Goal: Task Accomplishment & Management: Complete application form

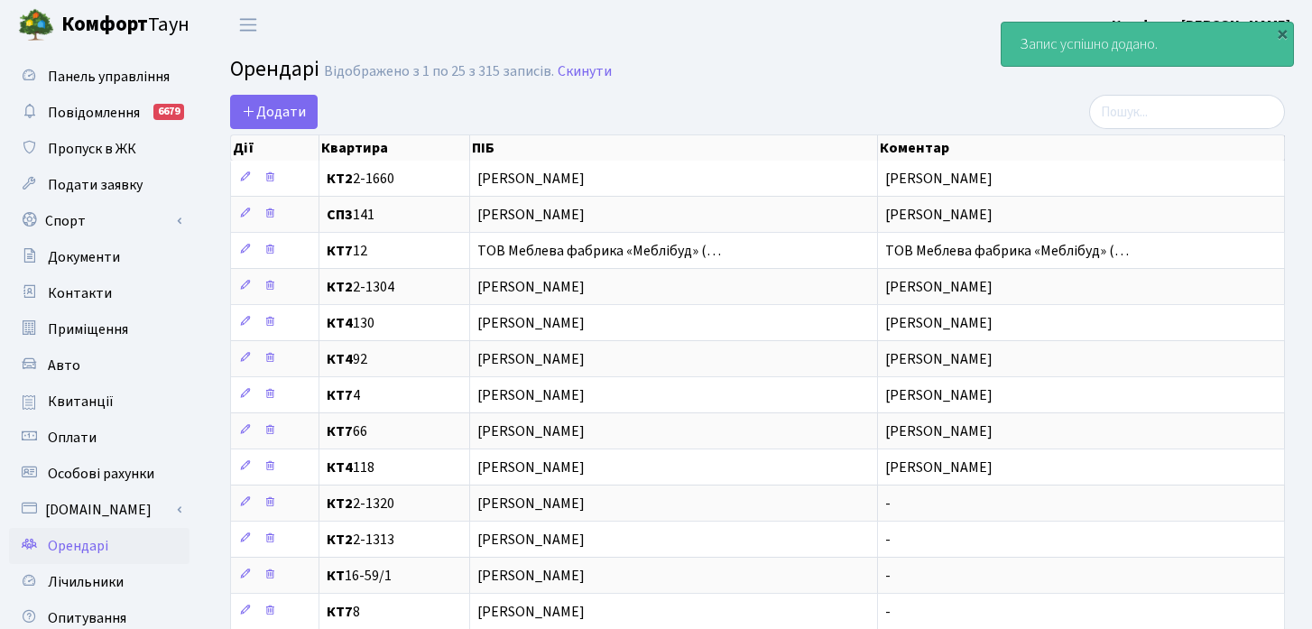
select select "25"
click at [298, 118] on span "Додати" at bounding box center [274, 112] width 64 height 20
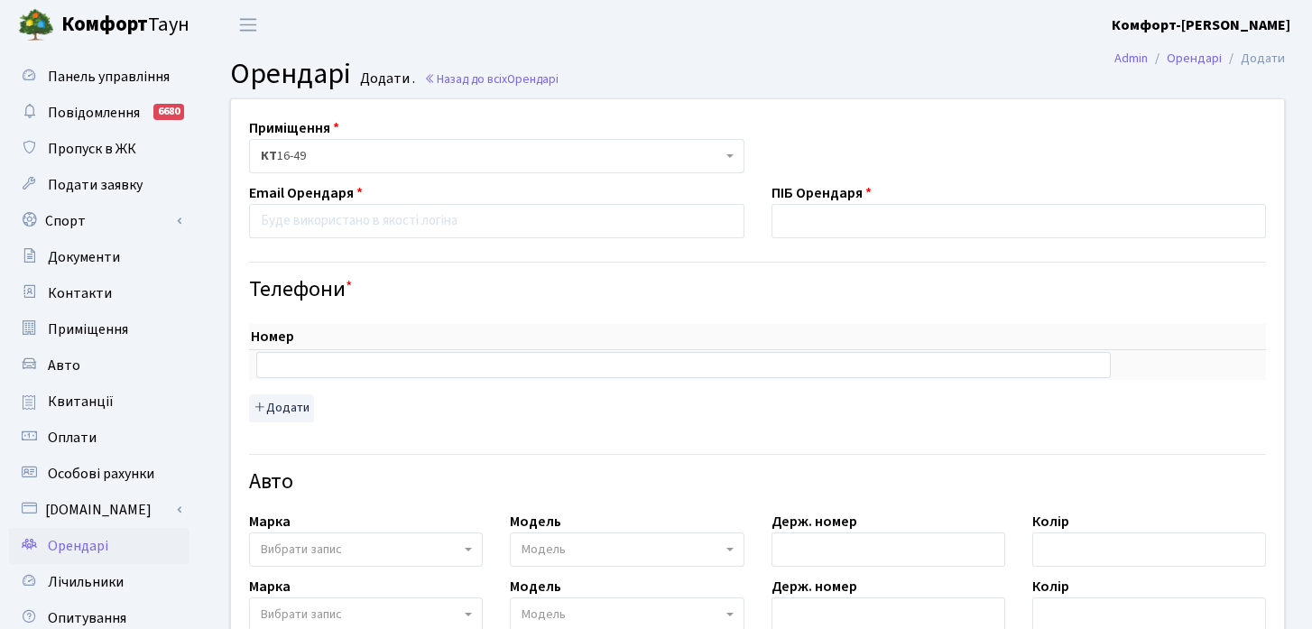
click at [435, 162] on span "КТ 16-49" at bounding box center [491, 156] width 461 height 18
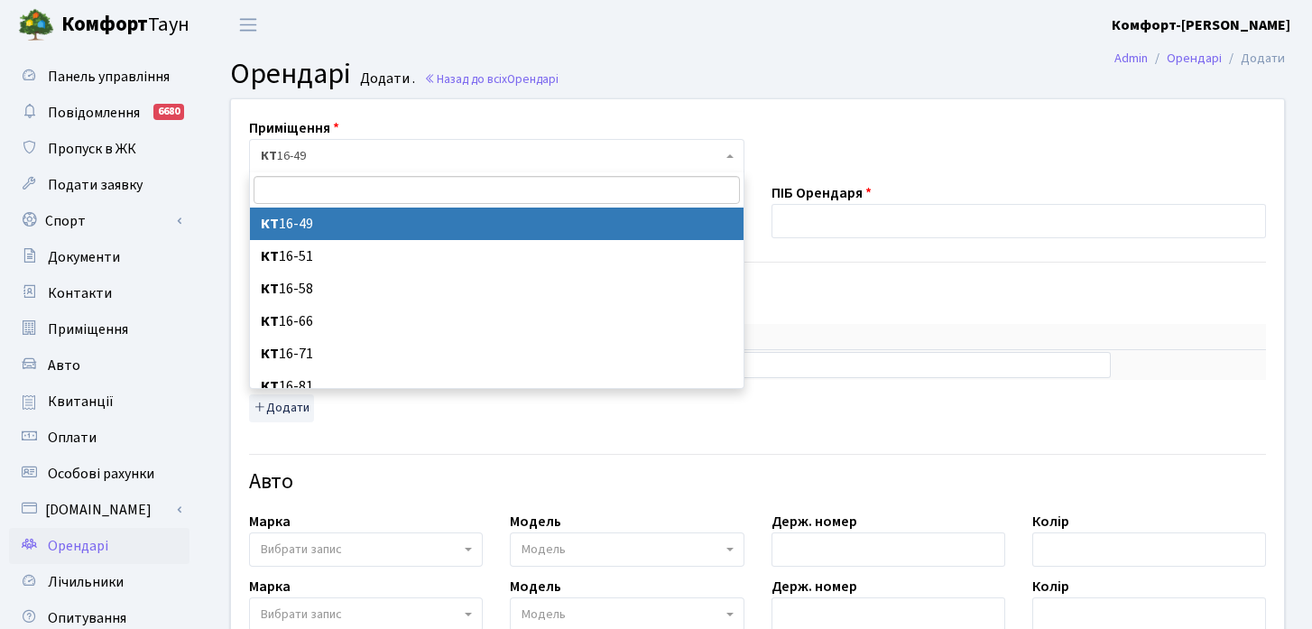
click at [419, 193] on input "search" at bounding box center [497, 190] width 486 height 28
type input "111"
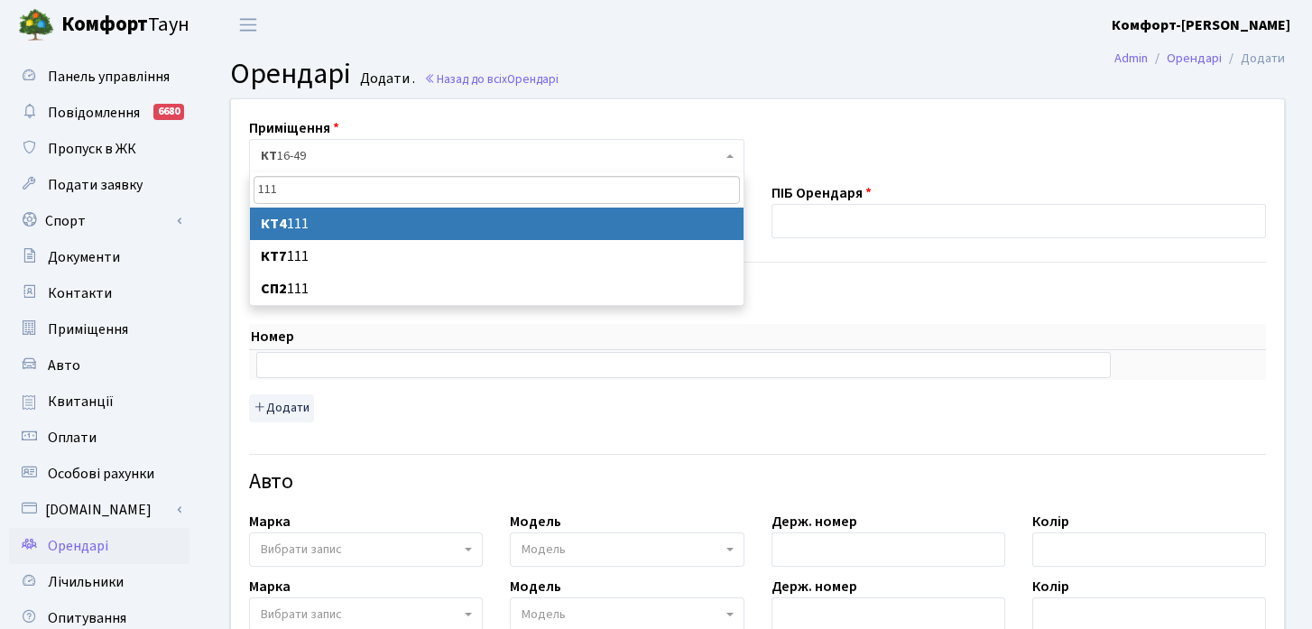
select select "16837"
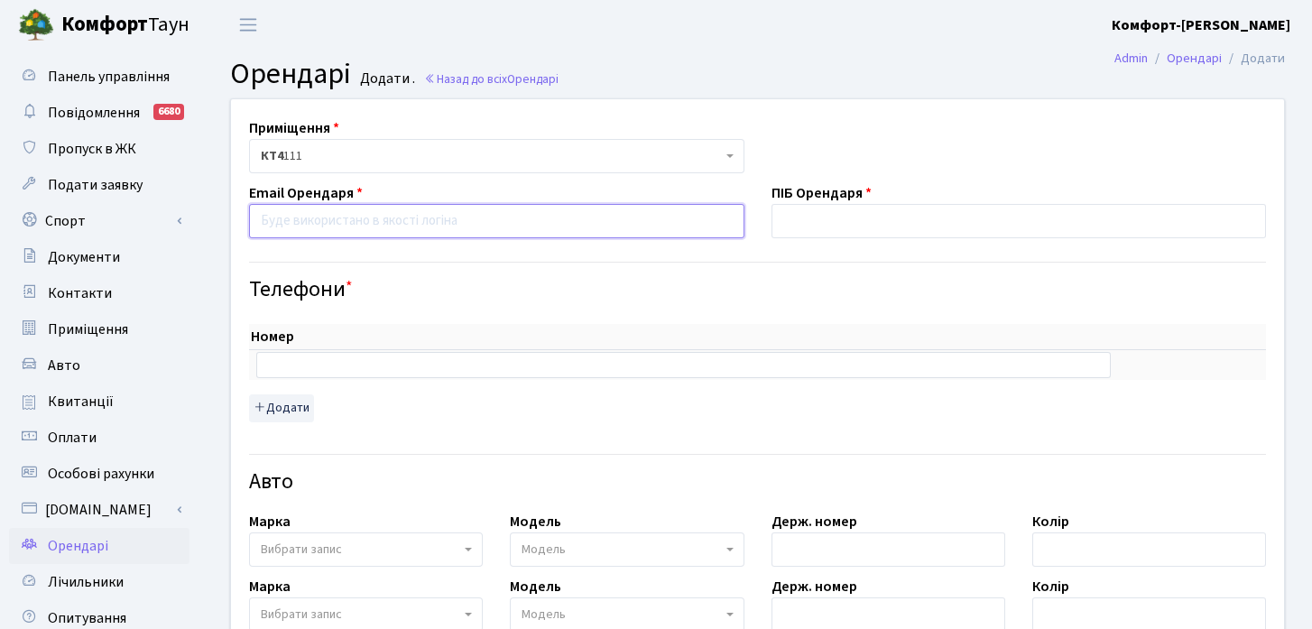
click at [365, 233] on input "email" at bounding box center [496, 221] width 495 height 34
click at [604, 222] on input "email" at bounding box center [496, 221] width 495 height 34
paste input "mihajlousik32@gmail.com"
type input "mihajlousik32@gmail.com"
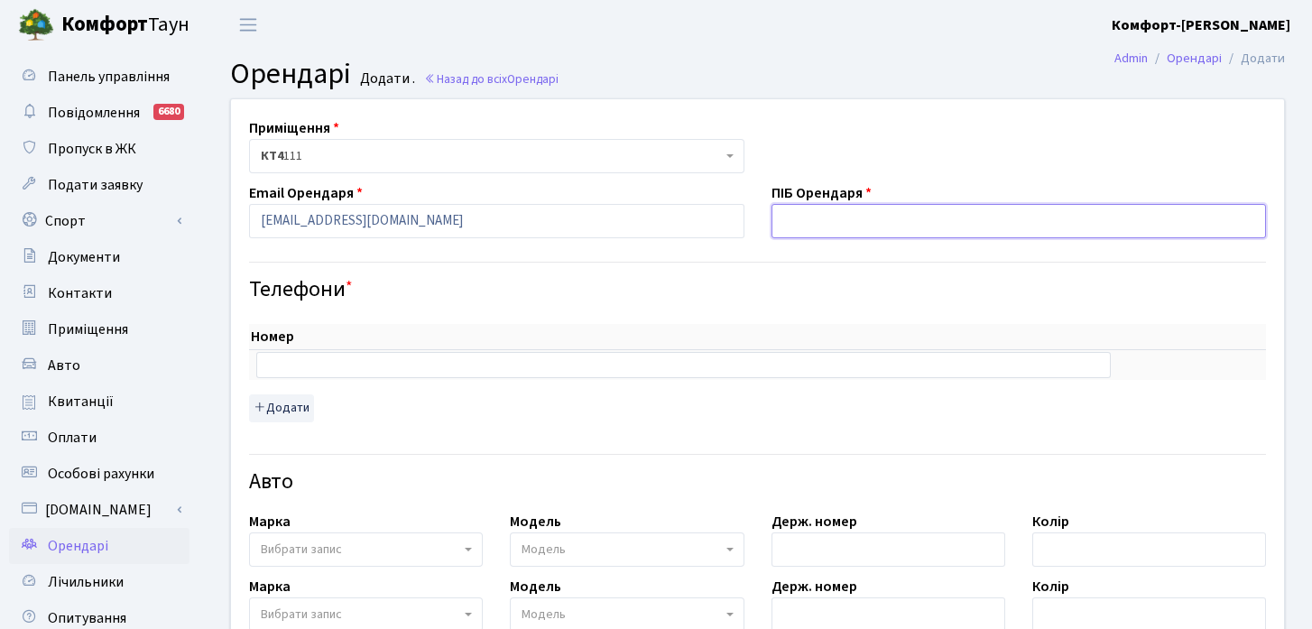
click at [888, 224] on input "text" at bounding box center [1019, 221] width 495 height 34
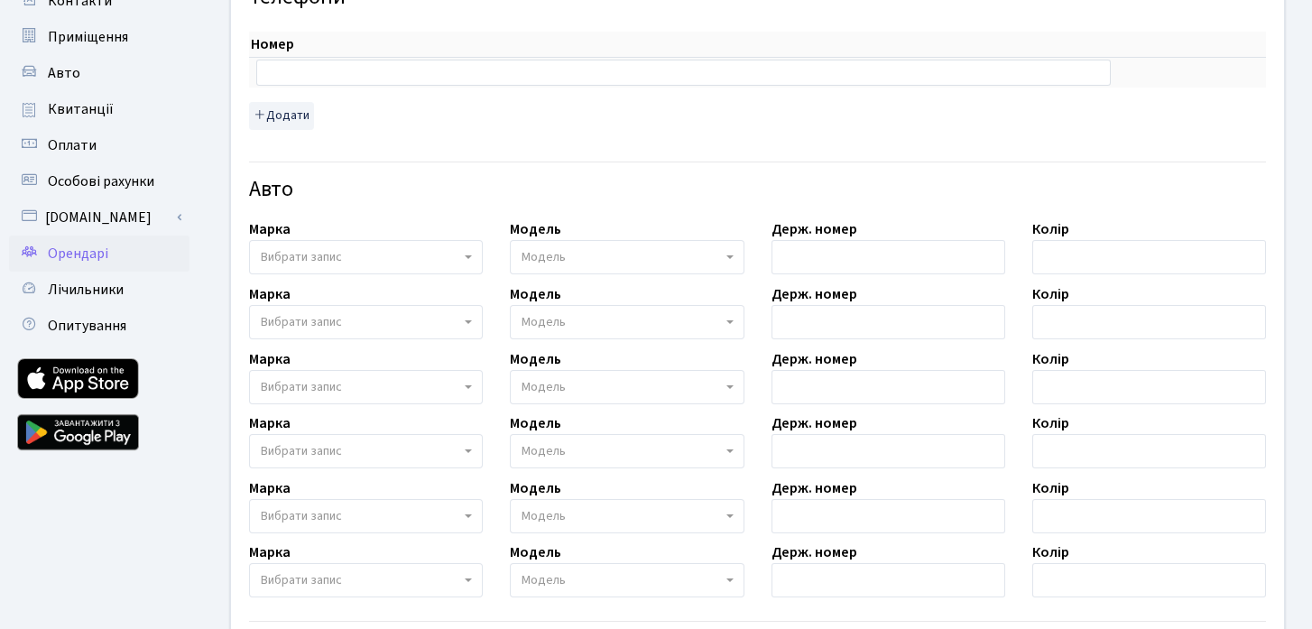
scroll to position [587, 0]
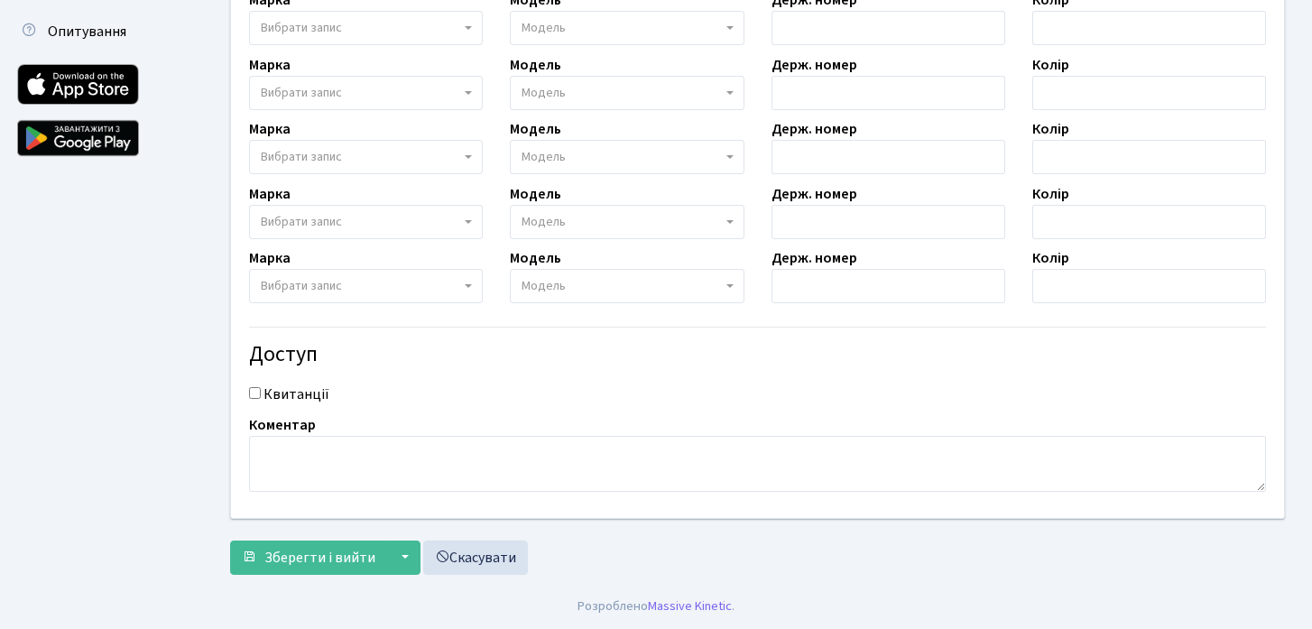
type input "Усик Михайло Вячеславович"
click at [484, 466] on textarea at bounding box center [757, 464] width 1017 height 56
paste textarea "Усик Михайло Вячеславович"
type textarea "Усик Михайло Вячеславович"
click at [250, 398] on input "Квитанції" at bounding box center [255, 393] width 12 height 12
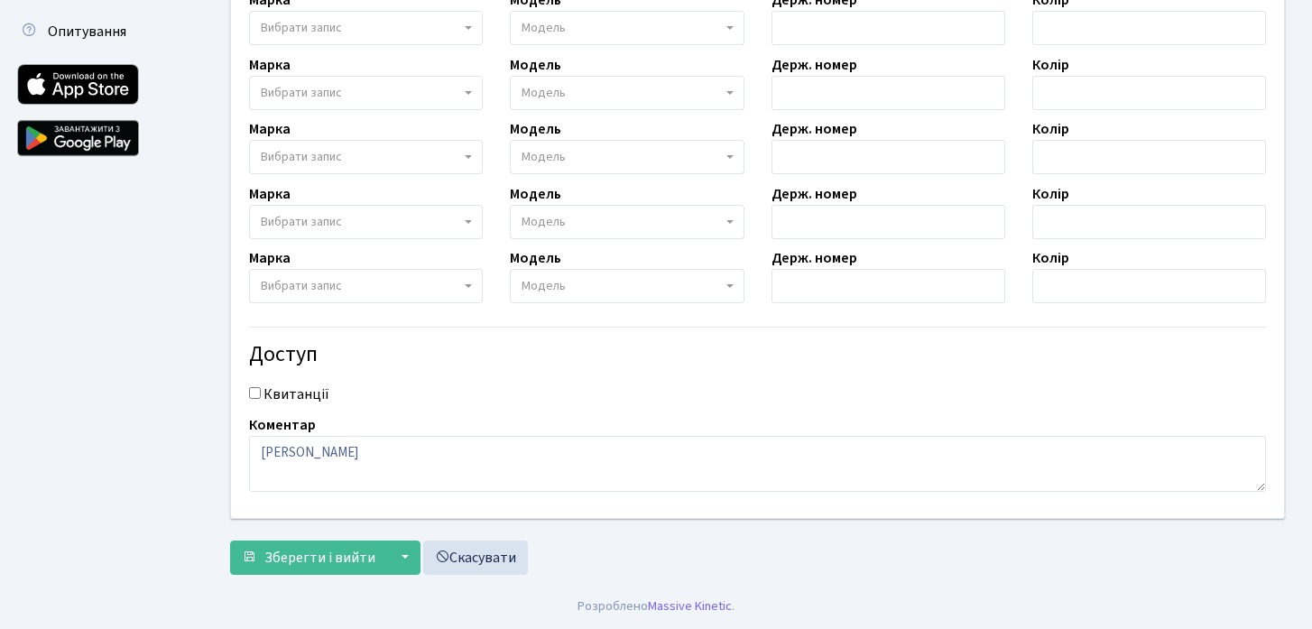
checkbox input "true"
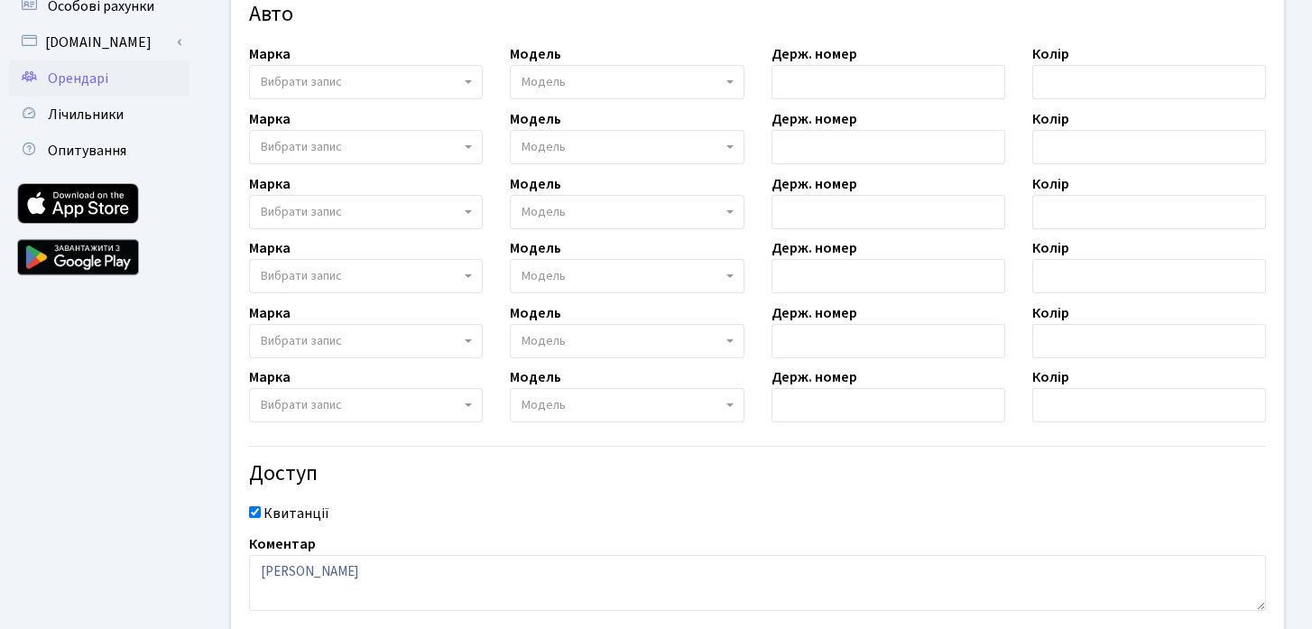
scroll to position [0, 0]
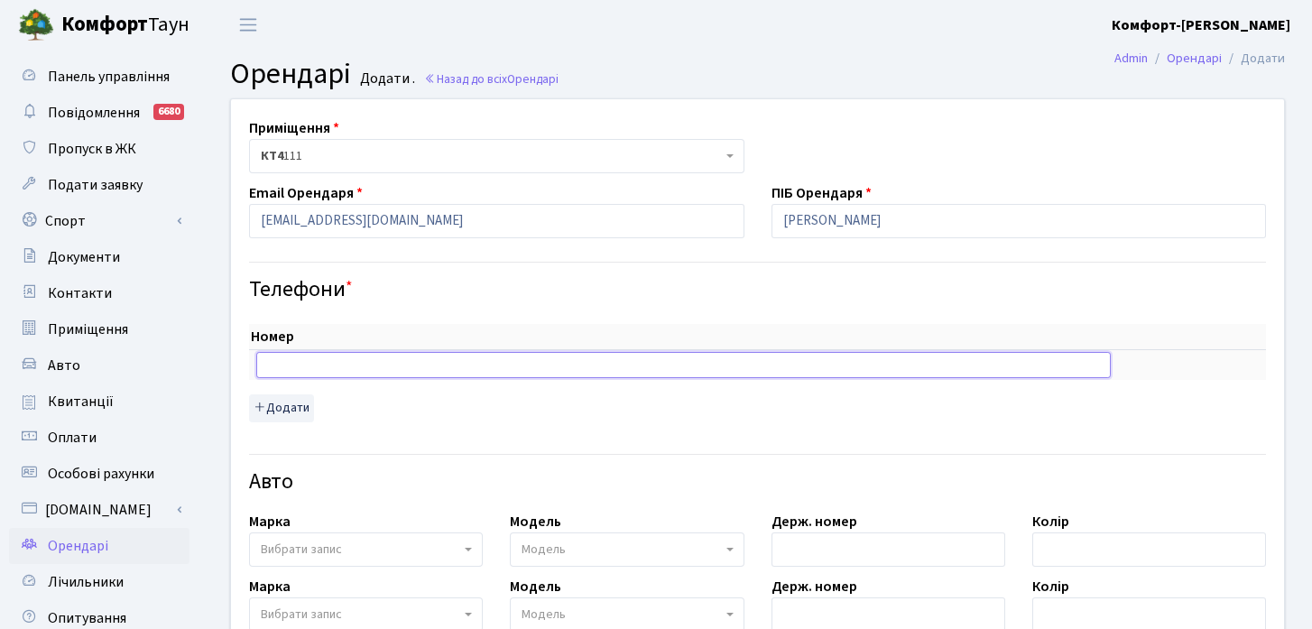
click at [525, 374] on input "text" at bounding box center [683, 364] width 855 height 25
click at [461, 373] on input "text" at bounding box center [683, 364] width 855 height 25
paste input "0682239161"
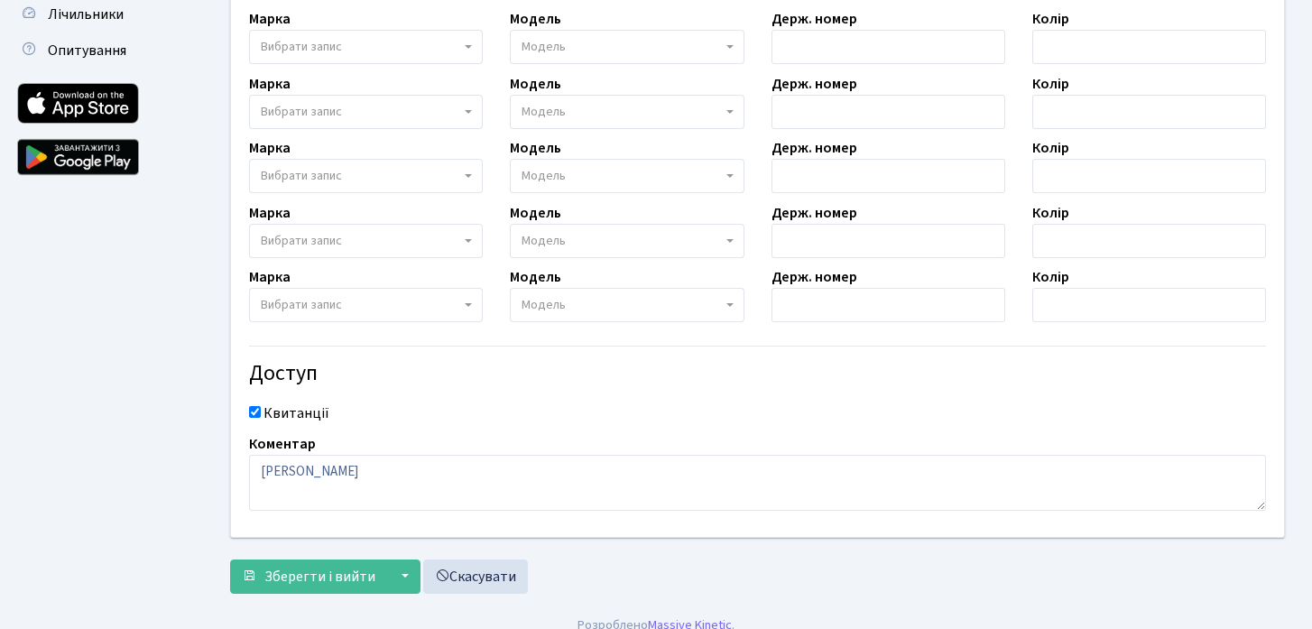
scroll to position [587, 0]
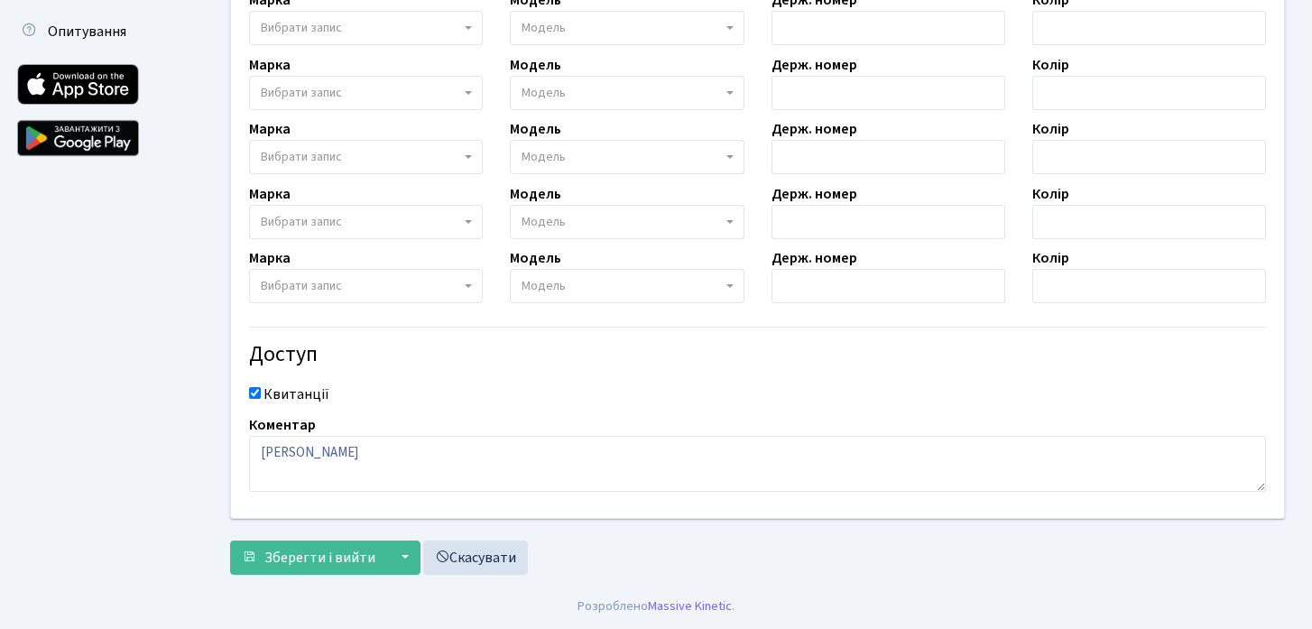
type input "0682239161"
